Goal: Information Seeking & Learning: Learn about a topic

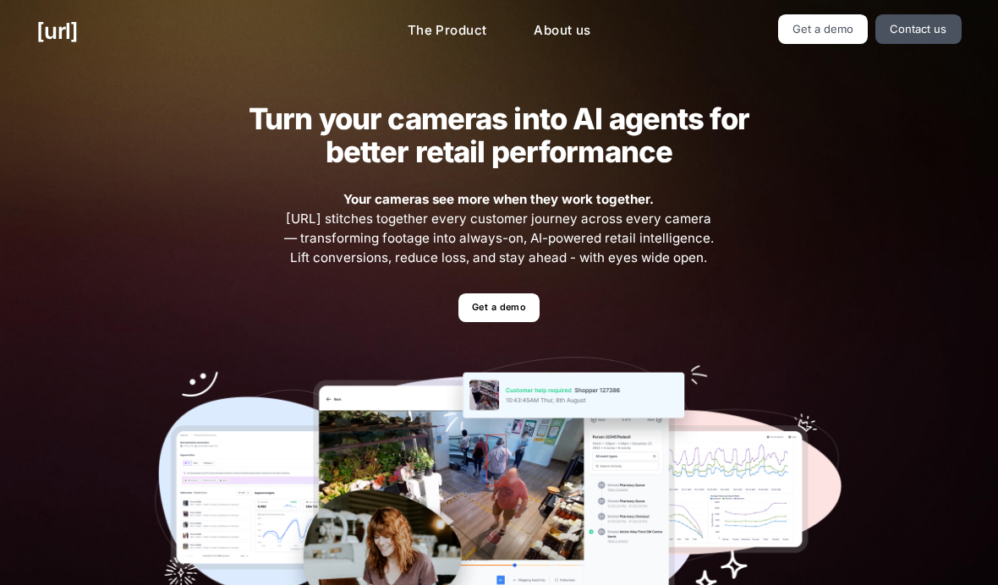
click at [842, 35] on link "Get a demo" at bounding box center [823, 29] width 90 height 30
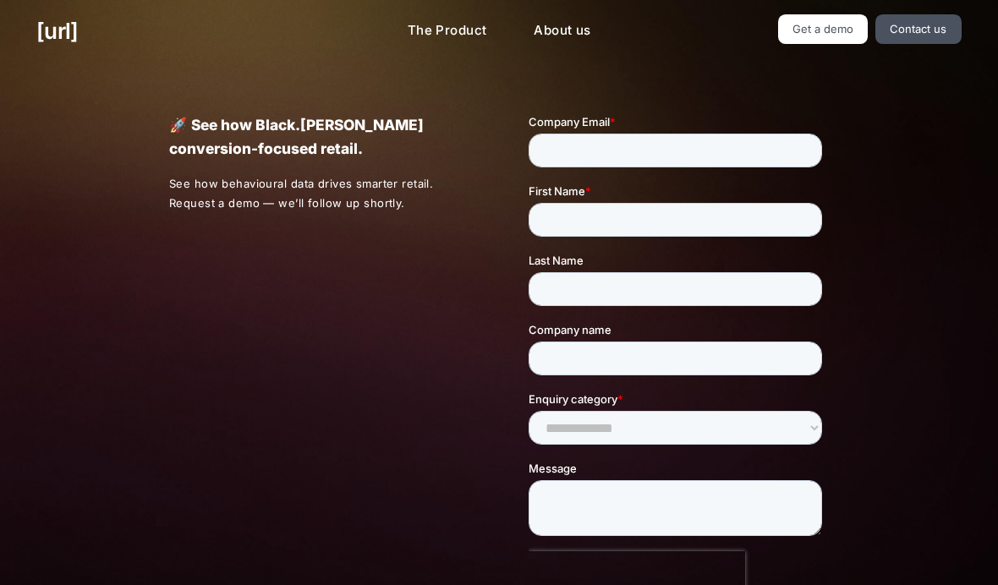
click at [908, 25] on link "Contact us" at bounding box center [918, 29] width 86 height 30
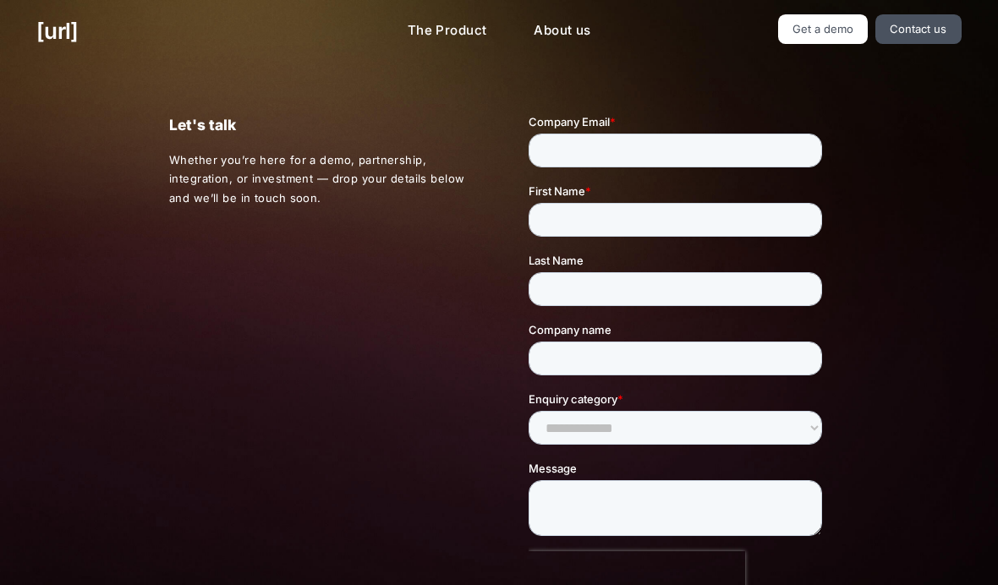
click at [937, 25] on link "Contact us" at bounding box center [918, 29] width 86 height 30
click at [459, 24] on link "The Product" at bounding box center [447, 30] width 107 height 33
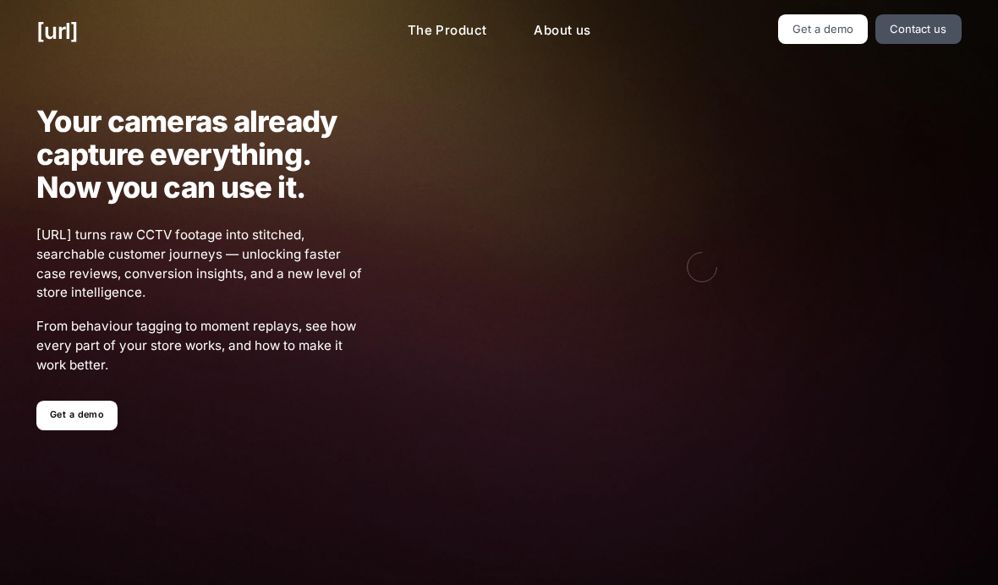
click at [474, 33] on link "The Product" at bounding box center [447, 30] width 107 height 33
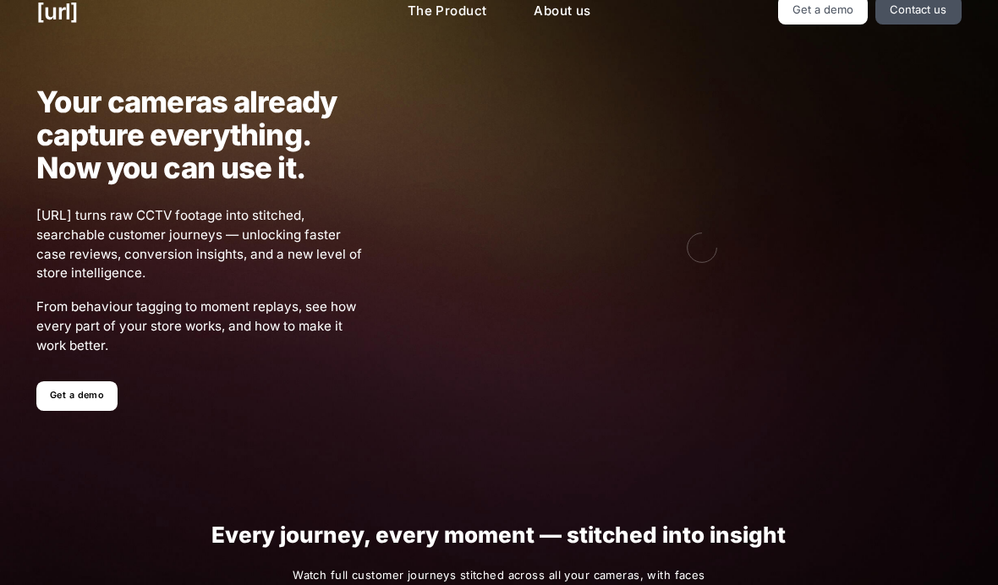
click at [65, 392] on link "Get a demo" at bounding box center [76, 396] width 80 height 30
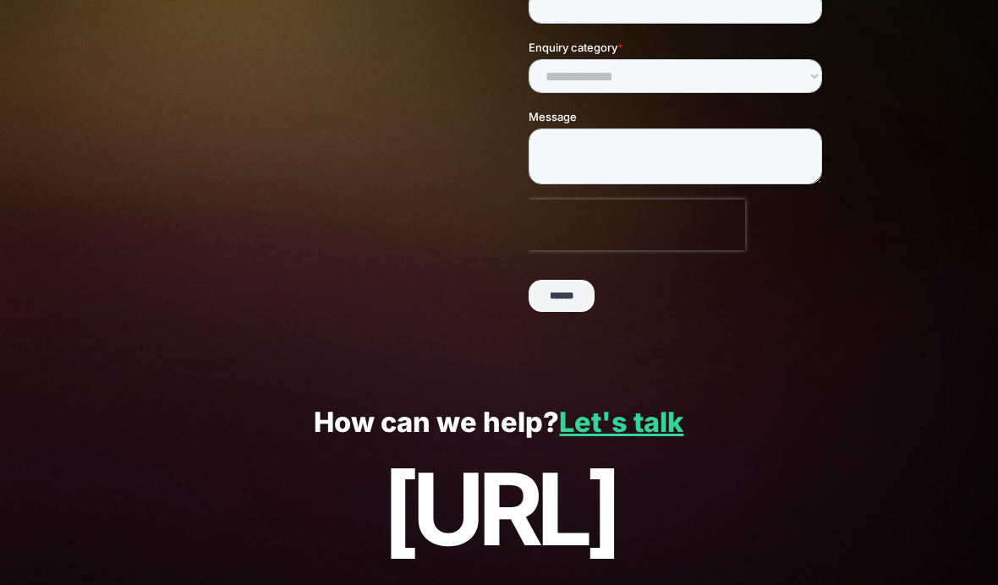
scroll to position [351, 0]
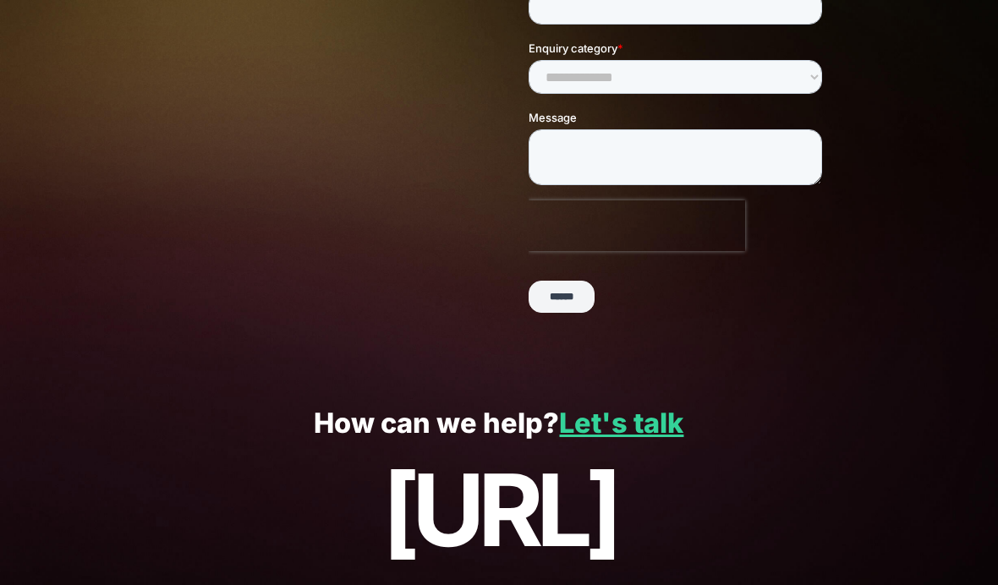
click at [649, 424] on link "Let's talk" at bounding box center [621, 423] width 124 height 33
click at [638, 514] on p "[URL]" at bounding box center [498, 510] width 924 height 112
